Goal: Task Accomplishment & Management: Manage account settings

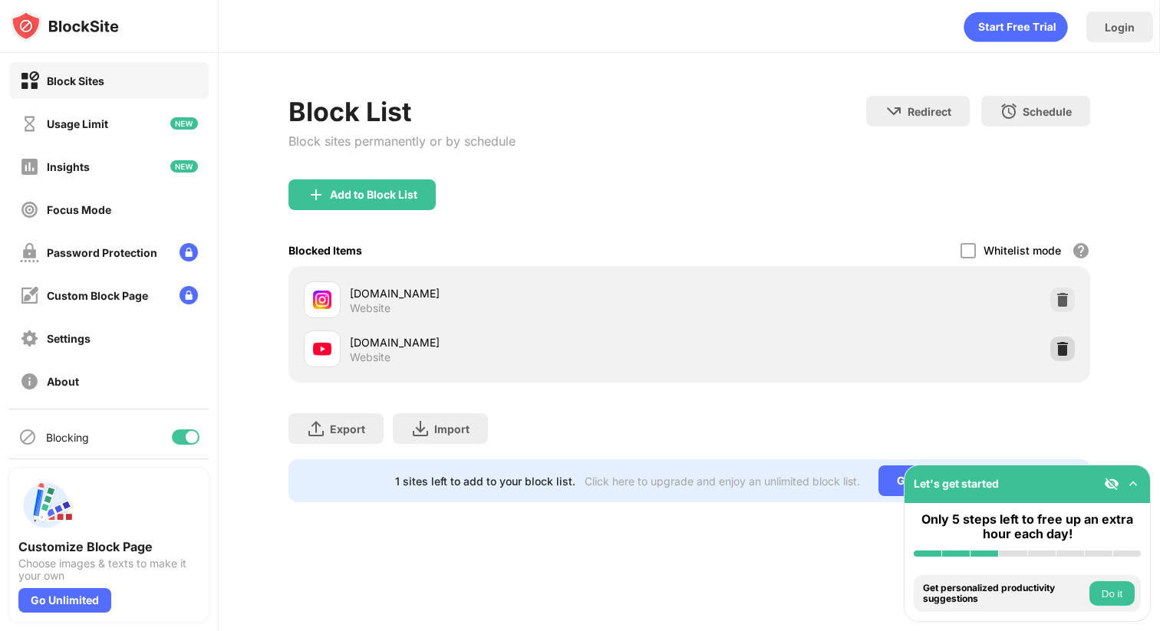
click at [1062, 347] on img at bounding box center [1062, 348] width 15 height 15
